Goal: Task Accomplishment & Management: Manage account settings

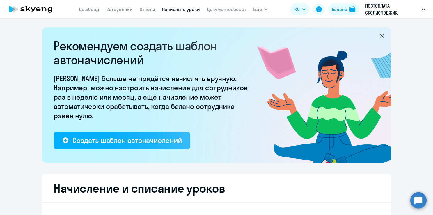
select select "10"
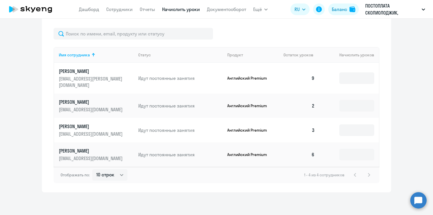
scroll to position [245, 0]
click at [365, 131] on input at bounding box center [356, 130] width 35 height 12
type input "8"
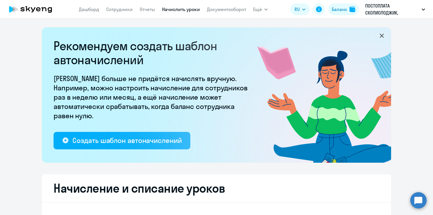
select select "10"
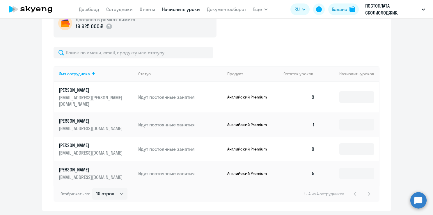
scroll to position [245, 0]
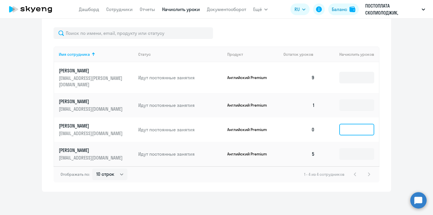
click at [355, 131] on input at bounding box center [356, 130] width 35 height 12
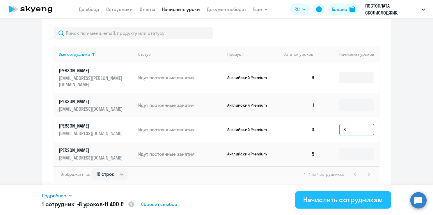
type input "8"
click at [356, 200] on div "Начислить сотрудникам" at bounding box center [343, 199] width 80 height 9
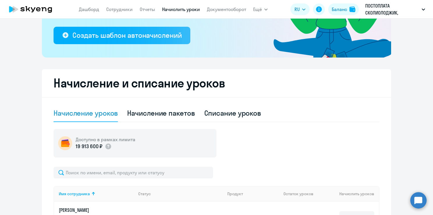
scroll to position [100, 0]
